Goal: Task Accomplishment & Management: Use online tool/utility

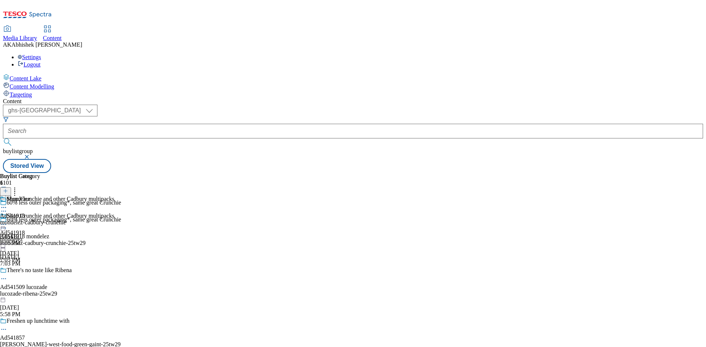
select select "ghs-uk"
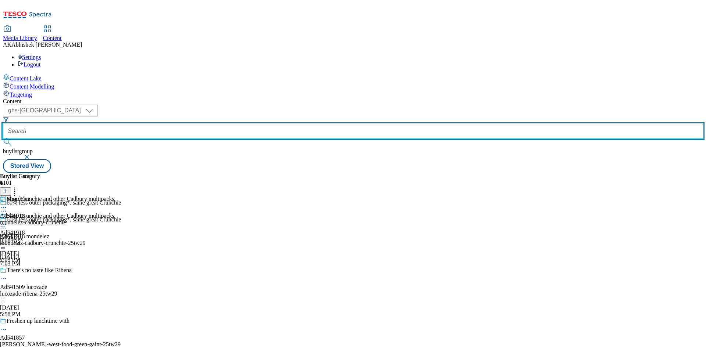
click at [190, 124] on input "text" at bounding box center [353, 131] width 700 height 15
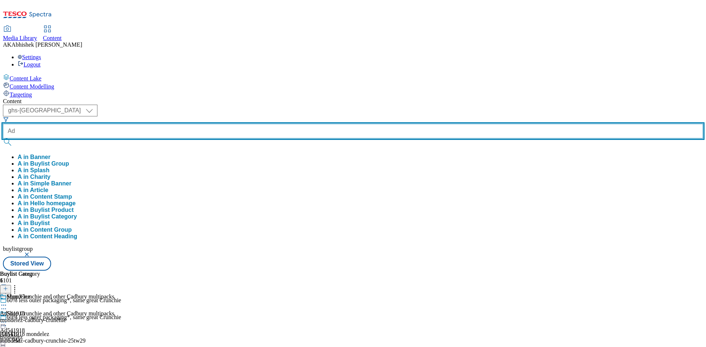
type input "Ad"
click at [3, 139] on button "submit" at bounding box center [8, 142] width 10 height 7
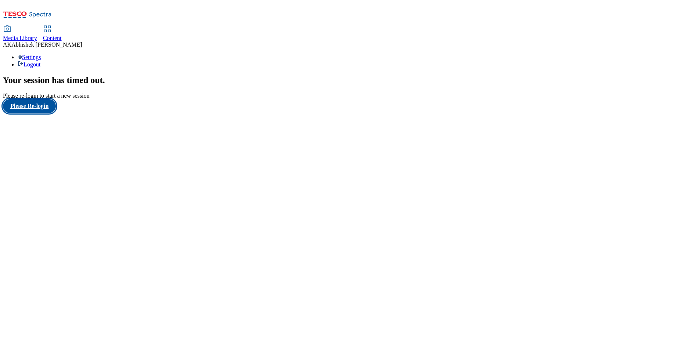
click at [52, 113] on button "Please Re-login" at bounding box center [29, 106] width 53 height 14
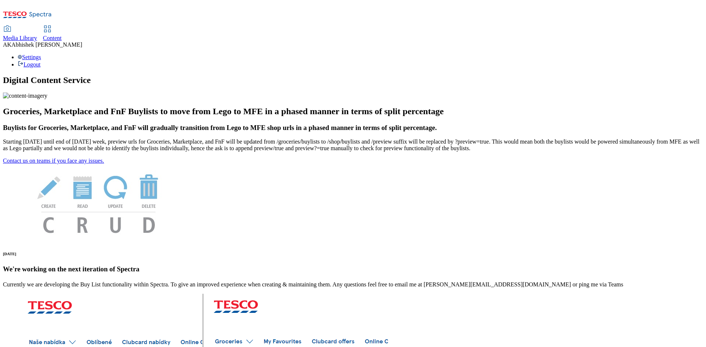
click at [62, 35] on span "Content" at bounding box center [52, 38] width 19 height 6
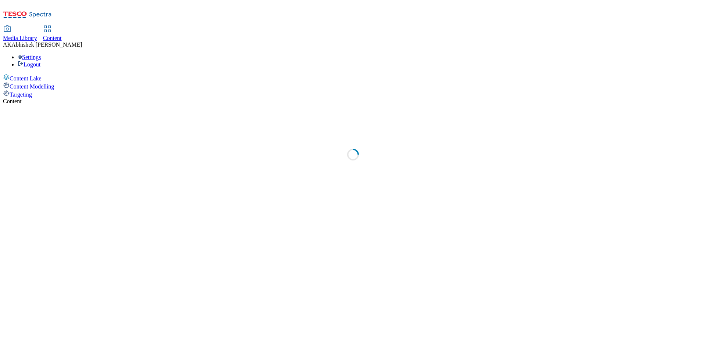
select select "ghs-uk"
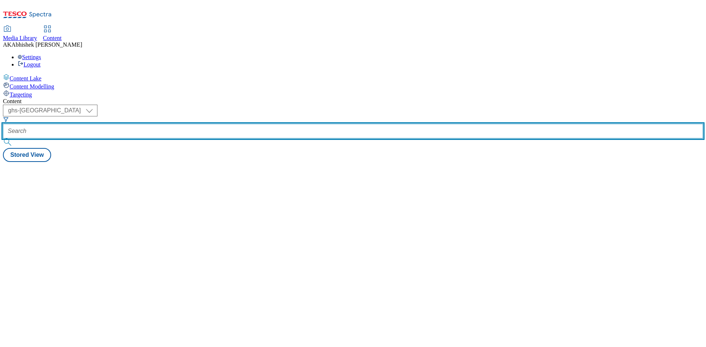
click at [184, 124] on input "text" at bounding box center [353, 131] width 700 height 15
paste input "541639"
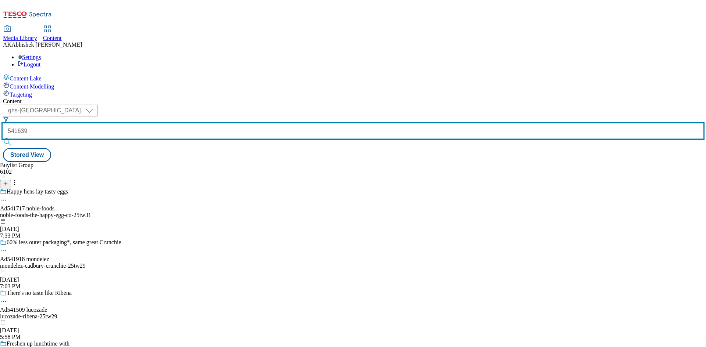
type input "541639"
click at [3, 139] on button "submit" at bounding box center [8, 142] width 10 height 7
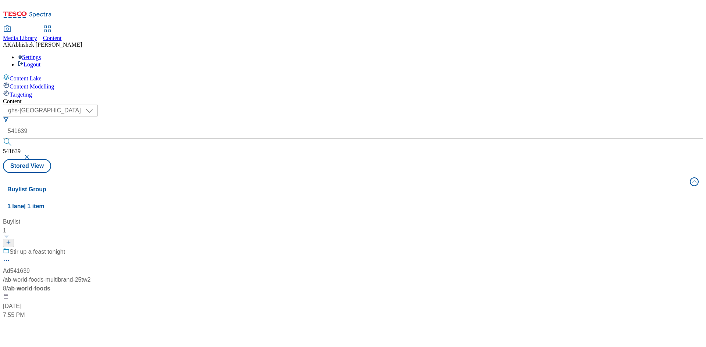
click at [95, 248] on div "Stir up a feast tonight" at bounding box center [49, 257] width 92 height 19
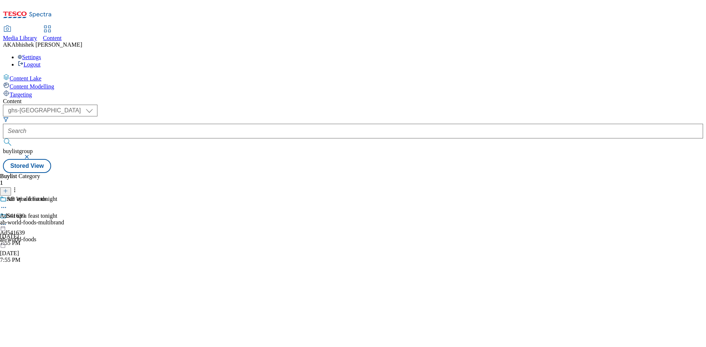
click at [7, 221] on icon at bounding box center [3, 224] width 7 height 7
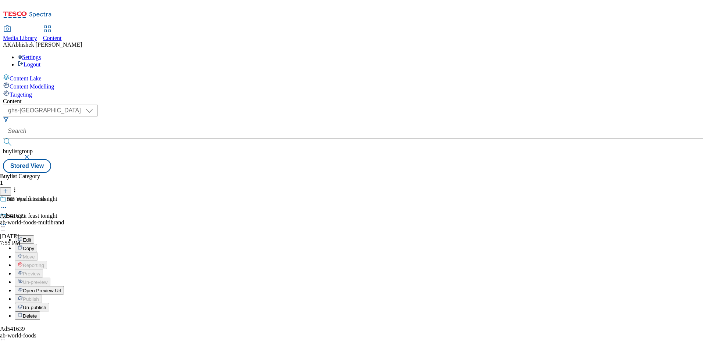
click at [31, 237] on span "Edit" at bounding box center [27, 240] width 8 height 6
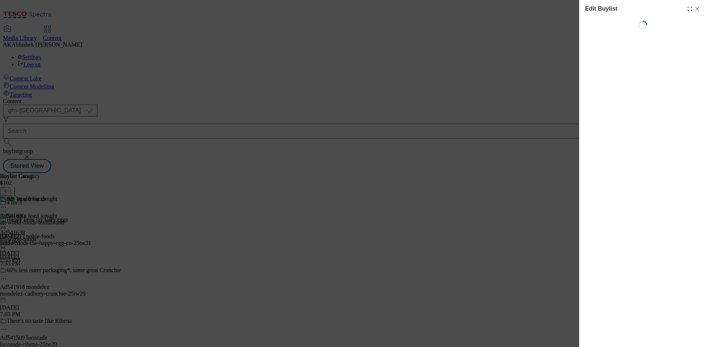
select select "tactical"
select select "supplier funded short term 1-3 weeks"
select select "dunnhumby"
select select "Banner"
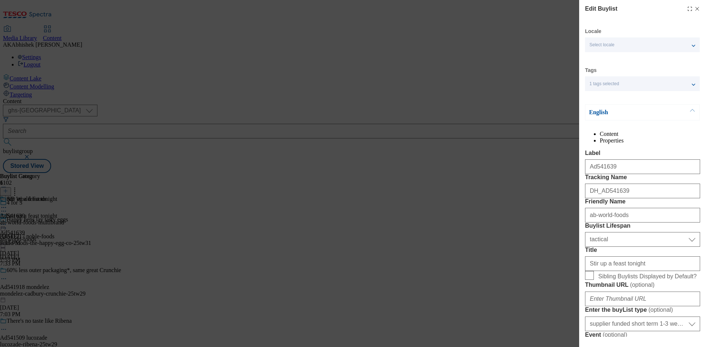
click at [694, 7] on icon "Modal" at bounding box center [697, 9] width 6 height 6
select select "tactical"
select select "supplier funded short term 1-3 weeks"
select select "dunnhumby"
select select "Banner"
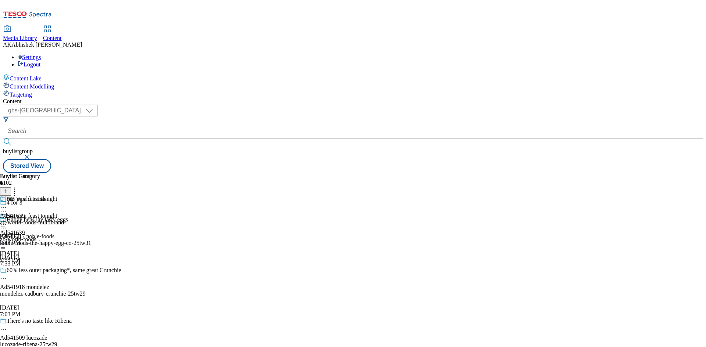
click at [7, 208] on icon at bounding box center [3, 211] width 7 height 7
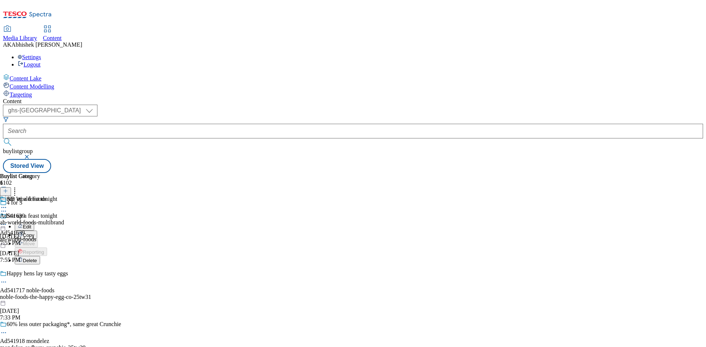
click at [31, 224] on span "Edit" at bounding box center [27, 227] width 8 height 6
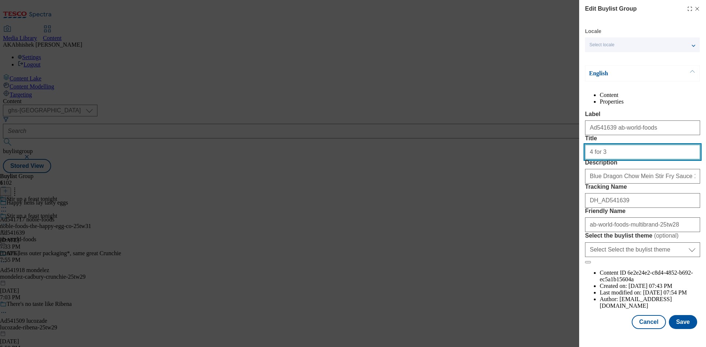
drag, startPoint x: 642, startPoint y: 181, endPoint x: 472, endPoint y: 176, distance: 170.3
click at [486, 176] on div "Edit Buylist Group Locale Select locale English Welsh English Content Propertie…" at bounding box center [353, 173] width 706 height 347
paste input "Stir up a feast tonight"
type input "Stir up a feast tonight"
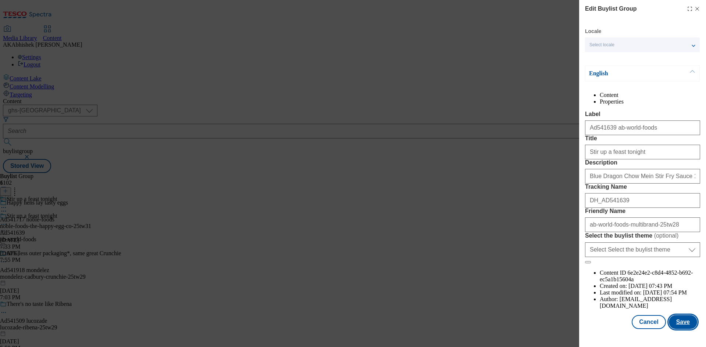
click at [681, 328] on button "Save" at bounding box center [683, 322] width 28 height 14
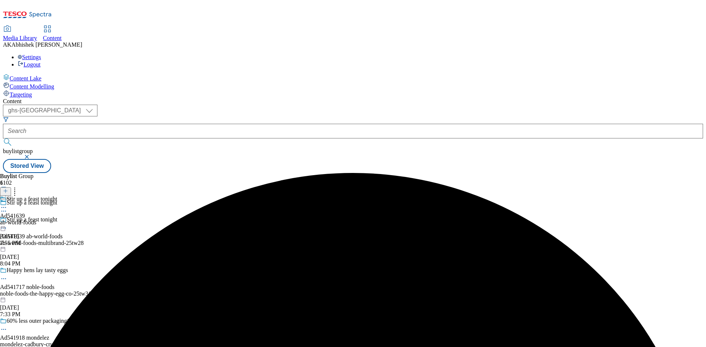
click at [7, 204] on icon at bounding box center [3, 207] width 7 height 7
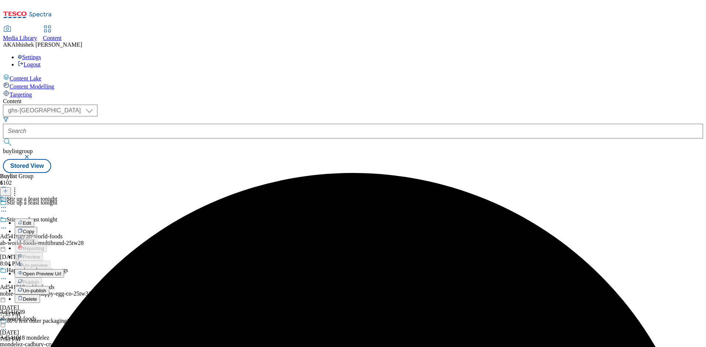
click at [31, 221] on span "Edit" at bounding box center [27, 224] width 8 height 6
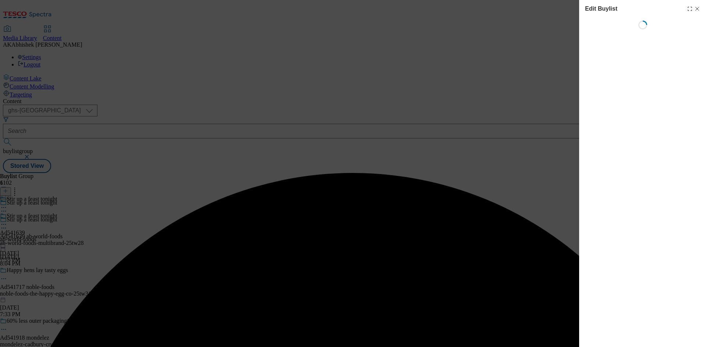
select select "tactical"
select select "supplier funded short term 1-3 weeks"
select select "dunnhumby"
select select "Banner"
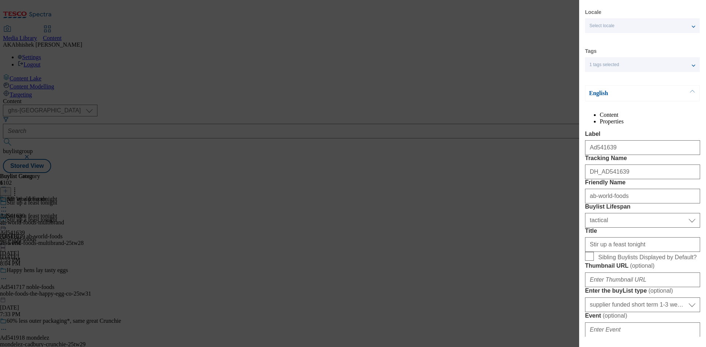
scroll to position [74, 0]
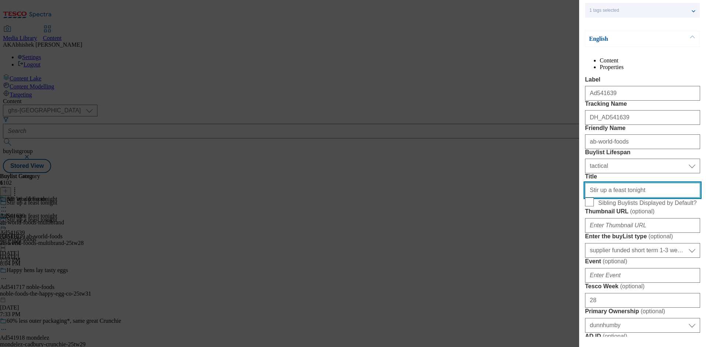
drag, startPoint x: 650, startPoint y: 255, endPoint x: 523, endPoint y: 254, distance: 126.5
click at [527, 254] on div "Edit Buylist Locale Select locale English Welsh Tags 1 tags selected fnf market…" at bounding box center [353, 173] width 706 height 347
paste input "What will you create with Patak’s, Blue Dragon, Al’Fez & Capsicana"
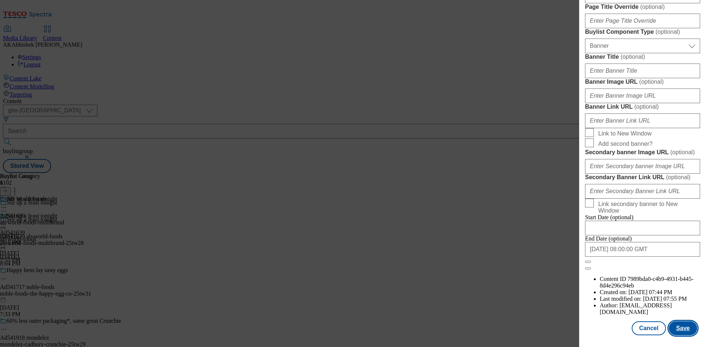
click at [683, 328] on button "Save" at bounding box center [683, 329] width 28 height 14
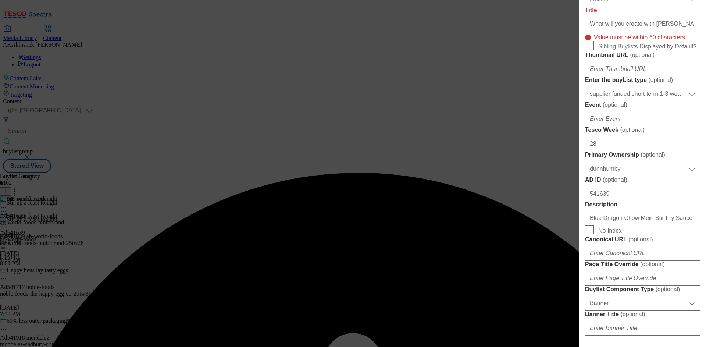
scroll to position [182, 0]
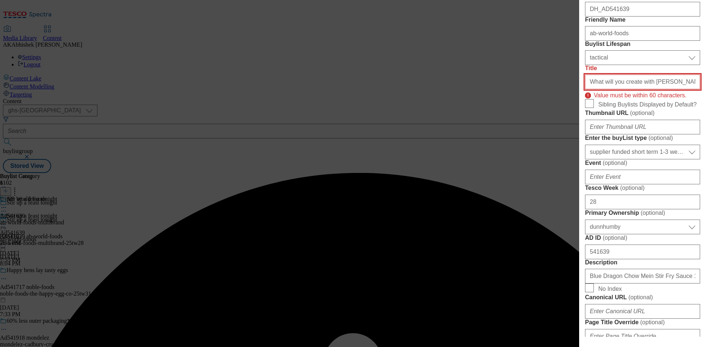
click at [623, 89] on input "What will you create with Patak’s, Blue Dragon, Al’Fez & Capsicana" at bounding box center [642, 82] width 115 height 15
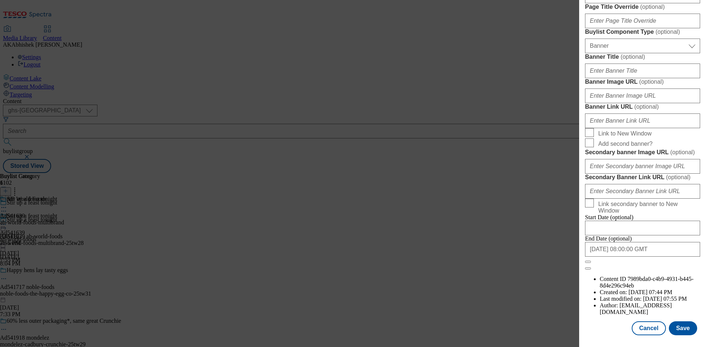
scroll to position [761, 0]
type input "You create with Patak’s, Blue Dragon, Al’Fez & Capsicana"
click at [677, 331] on button "Save" at bounding box center [683, 329] width 28 height 14
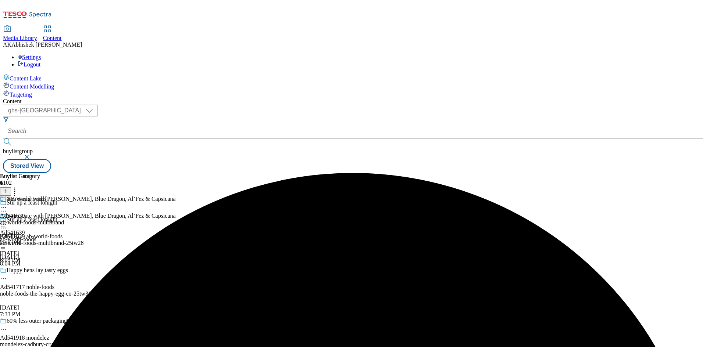
click at [7, 204] on icon at bounding box center [3, 207] width 7 height 7
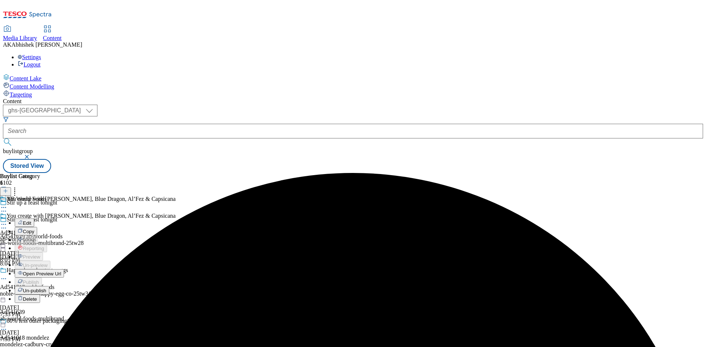
click at [31, 221] on span "Edit" at bounding box center [27, 224] width 8 height 6
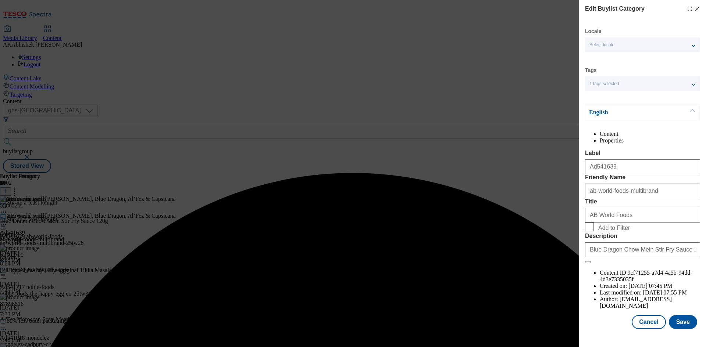
scroll to position [14, 0]
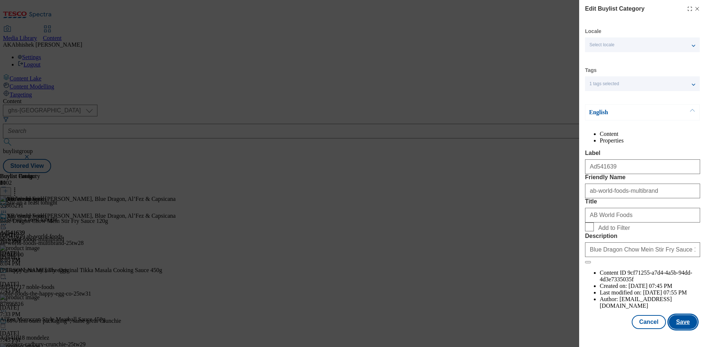
click at [680, 328] on button "Save" at bounding box center [683, 322] width 28 height 14
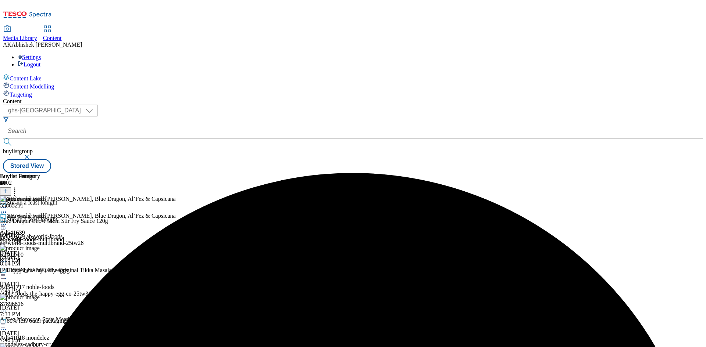
click at [7, 221] on icon at bounding box center [3, 224] width 7 height 7
click at [31, 237] on span "Edit" at bounding box center [27, 240] width 8 height 6
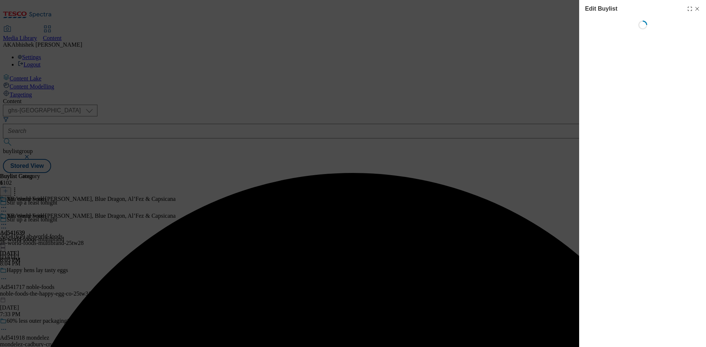
select select "tactical"
select select "supplier funded short term 1-3 weeks"
select select "dunnhumby"
select select "Banner"
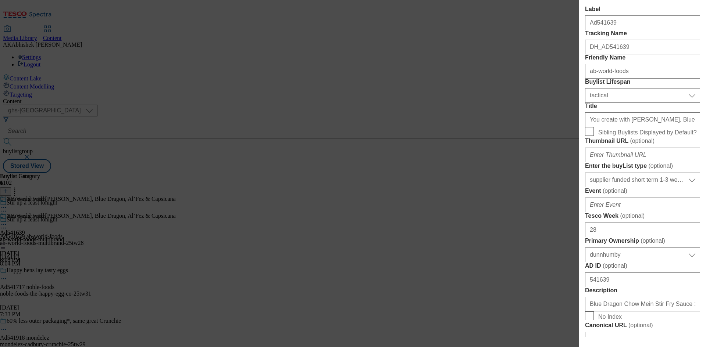
scroll to position [184, 0]
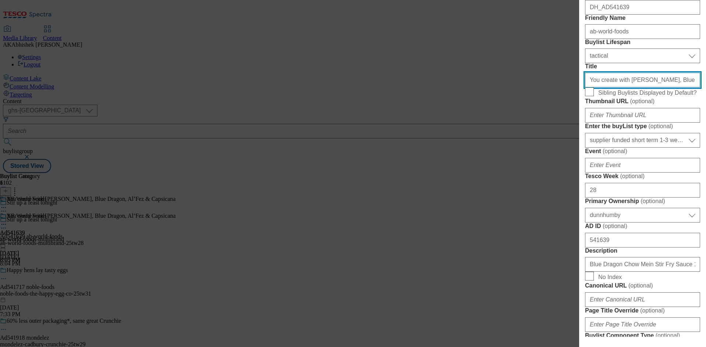
drag, startPoint x: 627, startPoint y: 147, endPoint x: 634, endPoint y: 150, distance: 7.1
click at [627, 87] on input "You create with Patak’s, Blue Dragon, Al’Fez & Capsicana" at bounding box center [642, 80] width 115 height 15
paste input "What will y"
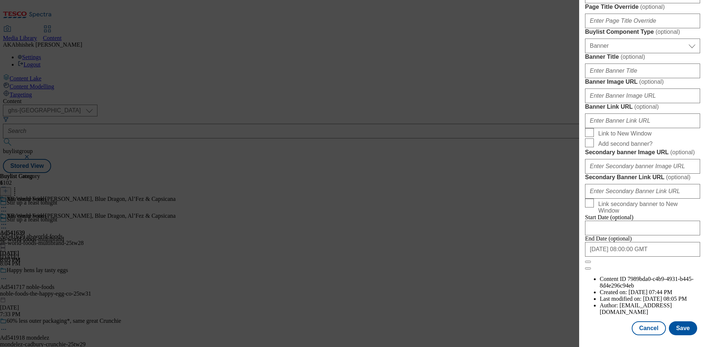
scroll to position [761, 0]
type input "What will you create with Patak’s, Blue Dragon, Al’Fez"
click at [675, 329] on button "Save" at bounding box center [683, 329] width 28 height 14
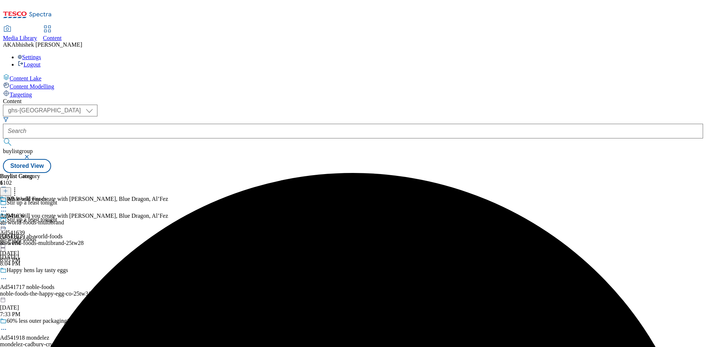
click at [7, 204] on icon at bounding box center [3, 207] width 7 height 7
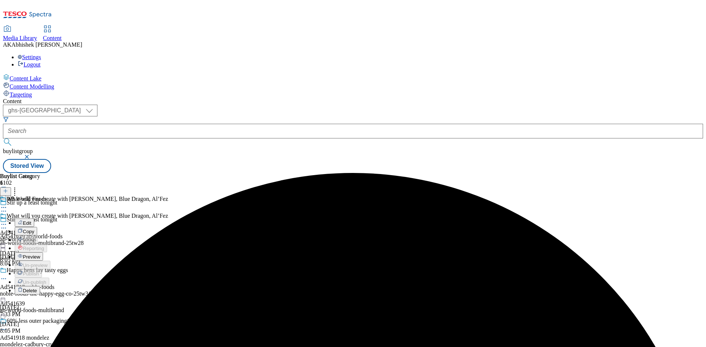
click at [40, 254] on span "Preview" at bounding box center [31, 257] width 17 height 6
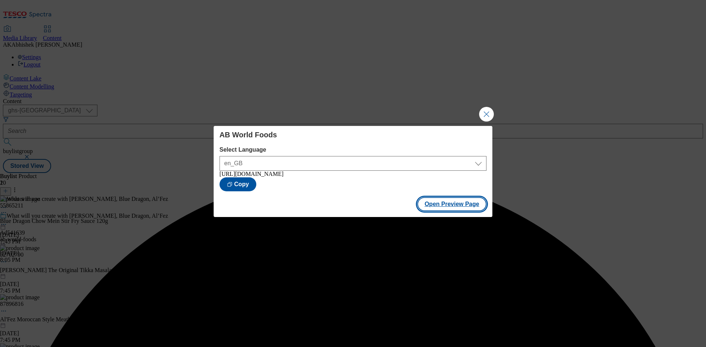
click at [446, 210] on button "Open Preview Page" at bounding box center [451, 204] width 69 height 14
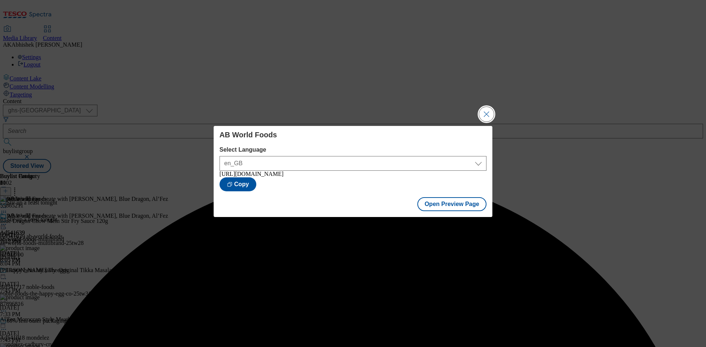
click at [484, 111] on button "Close Modal" at bounding box center [486, 114] width 15 height 15
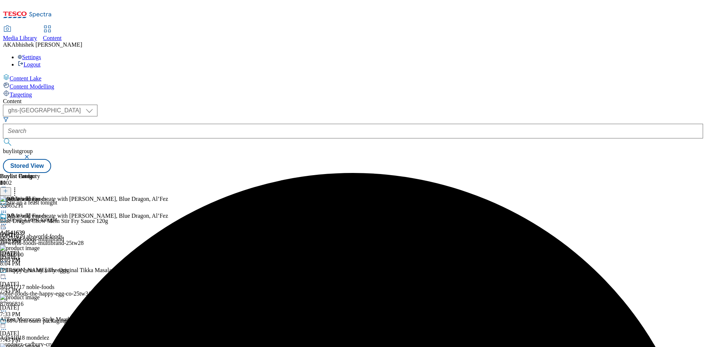
click at [7, 221] on icon at bounding box center [3, 224] width 7 height 7
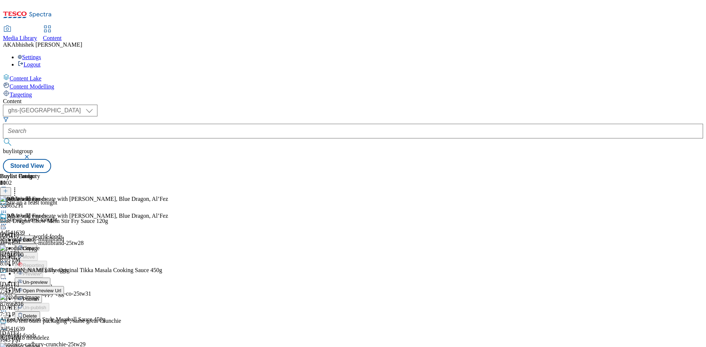
click at [39, 297] on span "Publish" at bounding box center [31, 300] width 16 height 6
